Goal: Check status: Check status

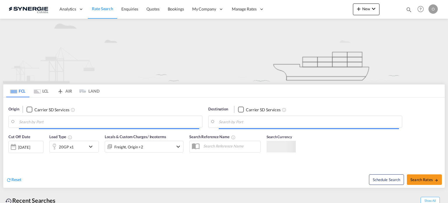
click at [408, 10] on md-icon "icon-magnify" at bounding box center [409, 9] width 6 height 6
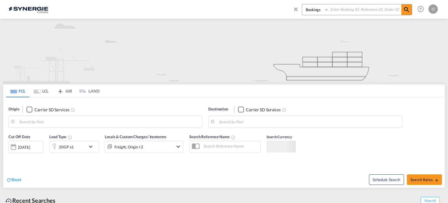
type input "Saskatoon, SK, CASAK"
type input "Navegantes, BRNVT"
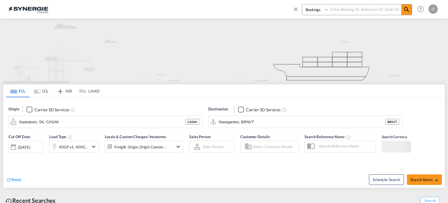
click at [320, 11] on select "Bookings Quotes Enquiries" at bounding box center [316, 9] width 28 height 11
select select "Quotes"
click at [302, 4] on select "Bookings Quotes Enquiries" at bounding box center [316, 9] width 28 height 11
click at [344, 8] on input at bounding box center [365, 9] width 73 height 10
paste input "SYC000012982"
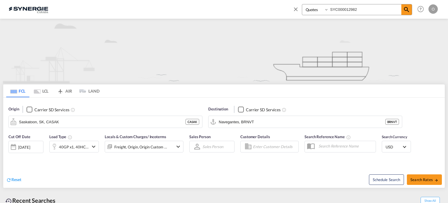
type input "SYC000012982"
click at [407, 9] on md-icon "icon-magnify" at bounding box center [406, 9] width 7 height 7
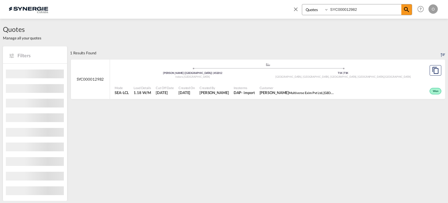
click at [408, 87] on div "Won" at bounding box center [390, 90] width 105 height 15
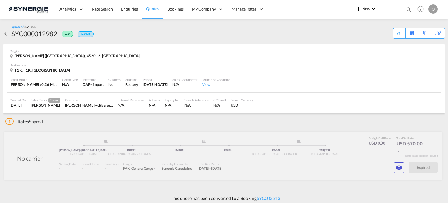
click at [396, 167] on md-icon "icon-eye" at bounding box center [399, 167] width 7 height 7
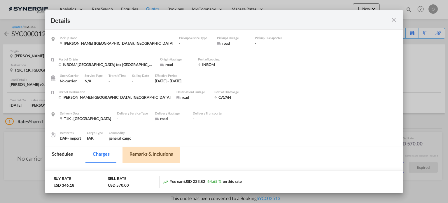
click at [146, 149] on md-tab-item "Remarks & Inclusions" at bounding box center [151, 155] width 57 height 16
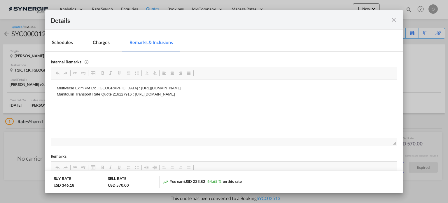
scroll to position [114, 0]
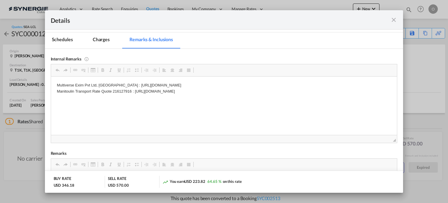
drag, startPoint x: 134, startPoint y: 90, endPoint x: 297, endPoint y: 88, distance: 163.1
click at [285, 89] on p "Multiverse Exim Pvt Ltd, India : https://app.frontapp.com/open/cnv_pu6aaof?key=…" at bounding box center [224, 88] width 335 height 12
click at [285, 91] on p "Multiverse Exim Pvt Ltd, India : https://app.frontapp.com/open/cnv_pu6aaof?key=…" at bounding box center [224, 88] width 335 height 12
drag, startPoint x: 285, startPoint y: 91, endPoint x: 134, endPoint y: 93, distance: 150.8
click at [134, 93] on p "Multiverse Exim Pvt Ltd, India : https://app.frontapp.com/open/cnv_pu6aaof?key=…" at bounding box center [224, 88] width 335 height 12
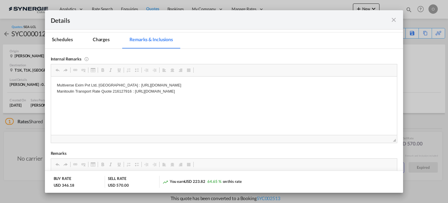
click at [115, 90] on p "Multiverse Exim Pvt Ltd, India : https://app.frontapp.com/open/cnv_pu6aaof?key=…" at bounding box center [224, 88] width 335 height 12
copy p "216127916"
